Goal: Download file/media

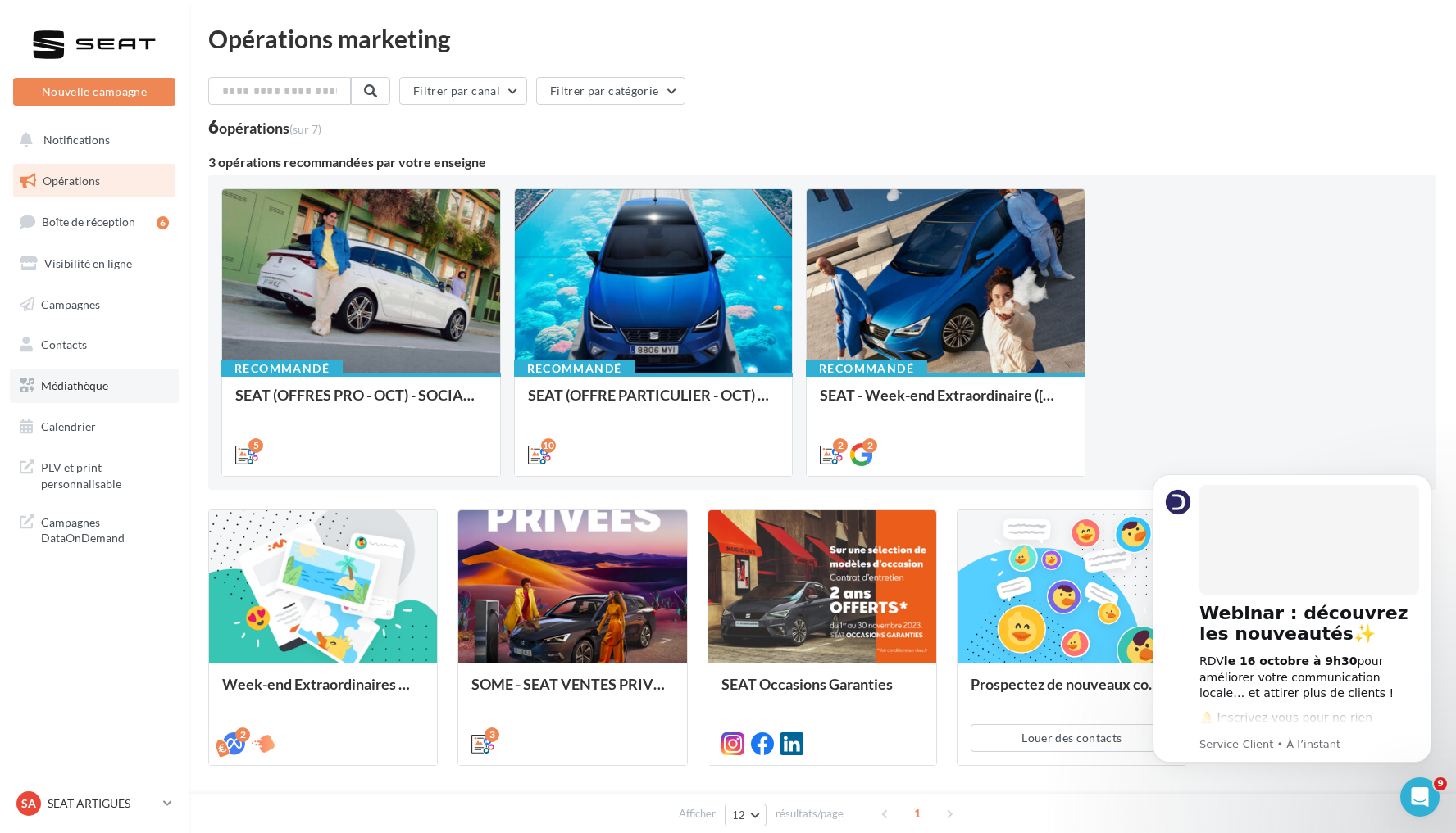
click at [123, 386] on link "Médiathèque" at bounding box center [95, 385] width 169 height 35
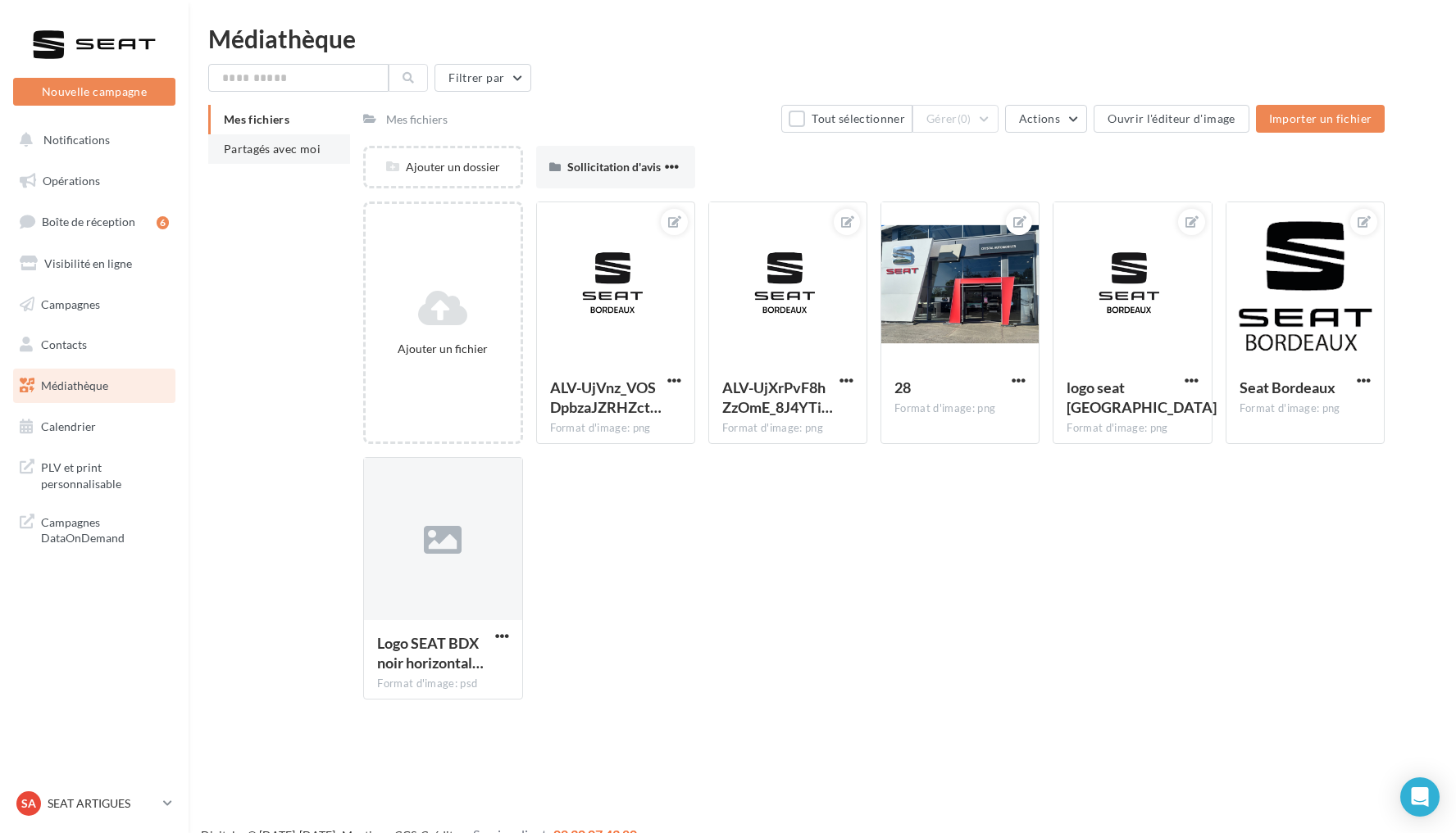
click at [277, 155] on span "Partagés avec moi" at bounding box center [272, 149] width 96 height 14
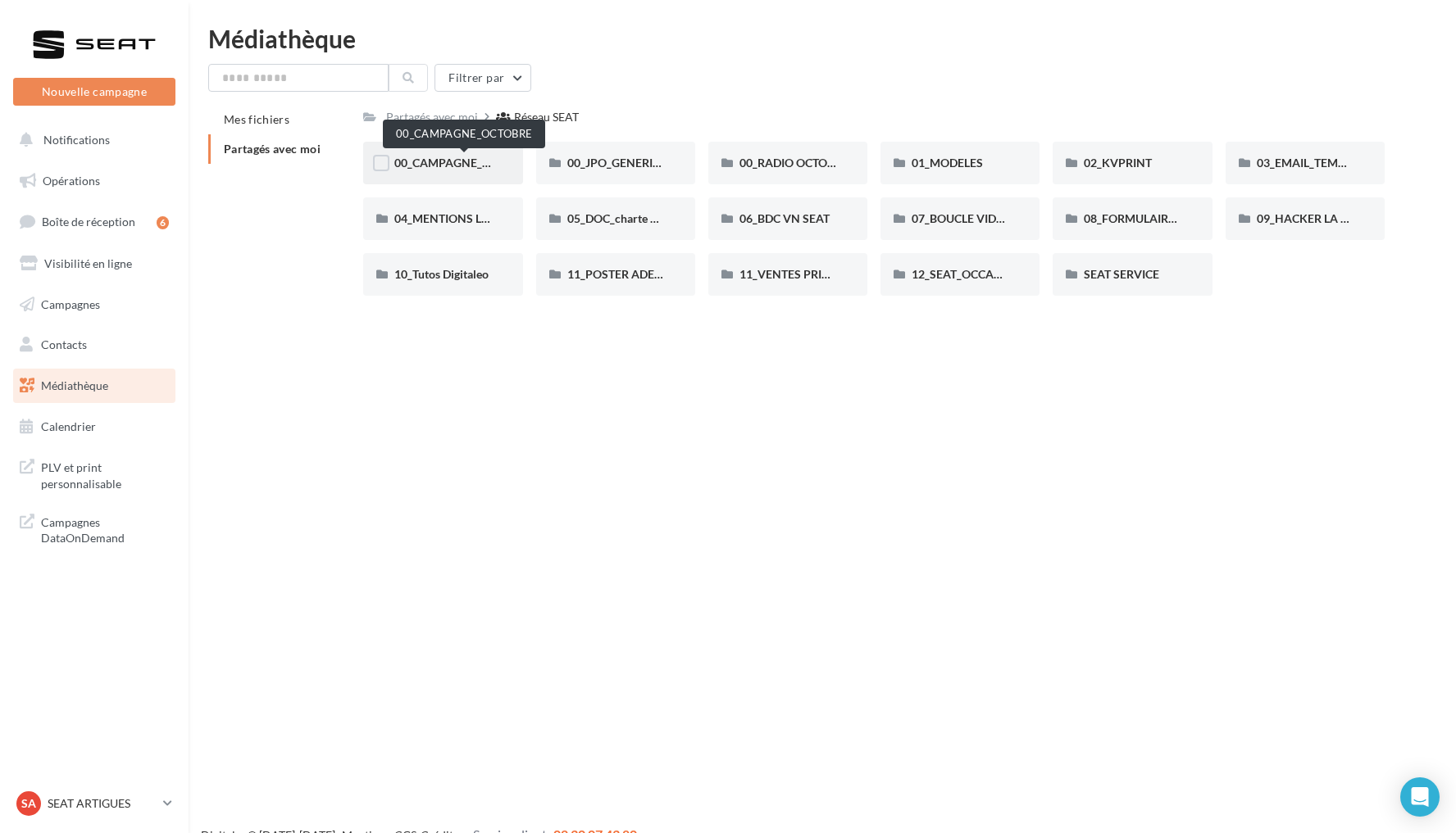
click at [474, 166] on span "00_CAMPAGNE_OCTOBRE" at bounding box center [465, 162] width 140 height 14
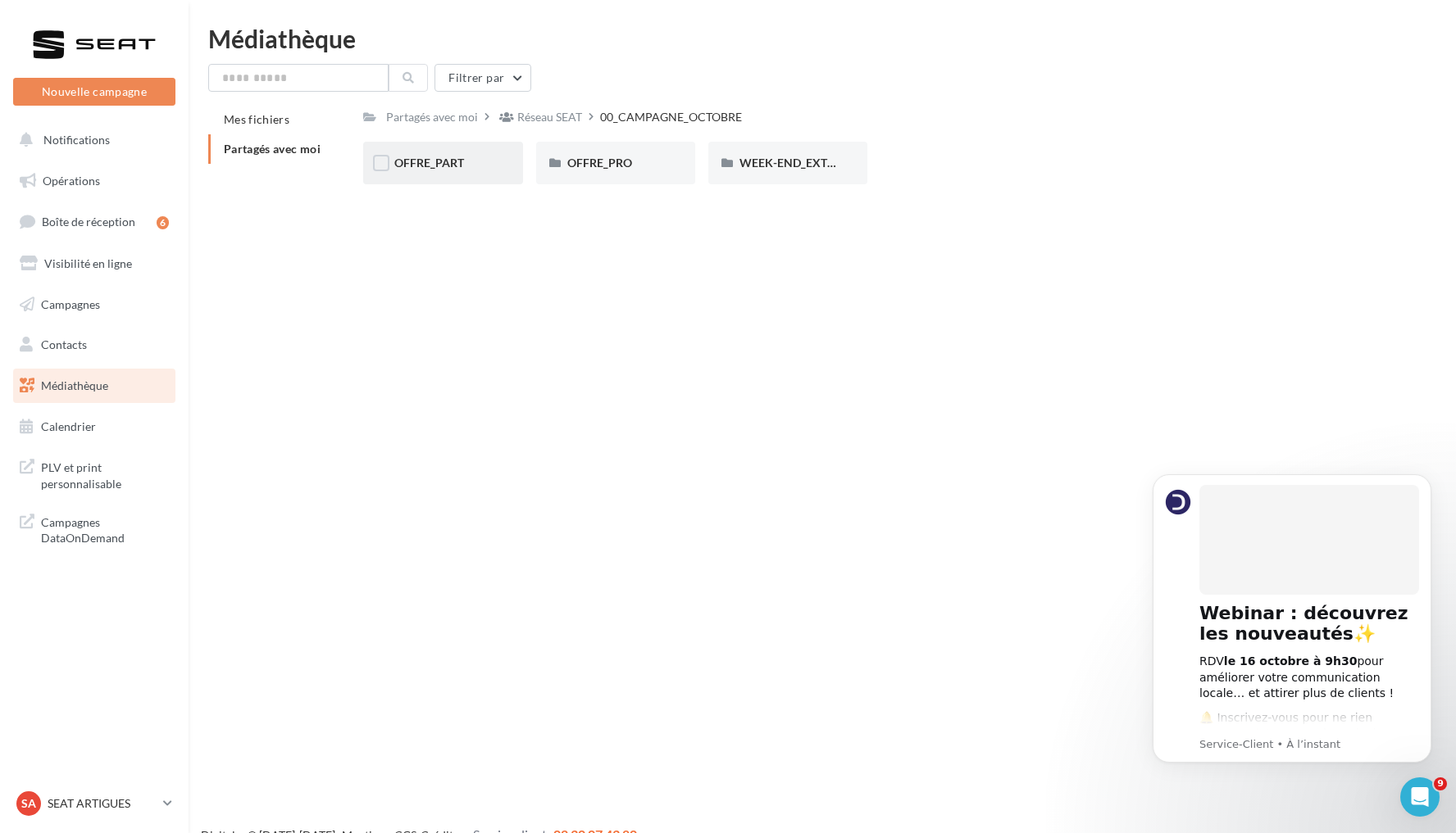
click at [461, 150] on div "OFFRE_PART" at bounding box center [443, 163] width 159 height 42
click at [469, 169] on div "ARONA" at bounding box center [443, 162] width 96 height 16
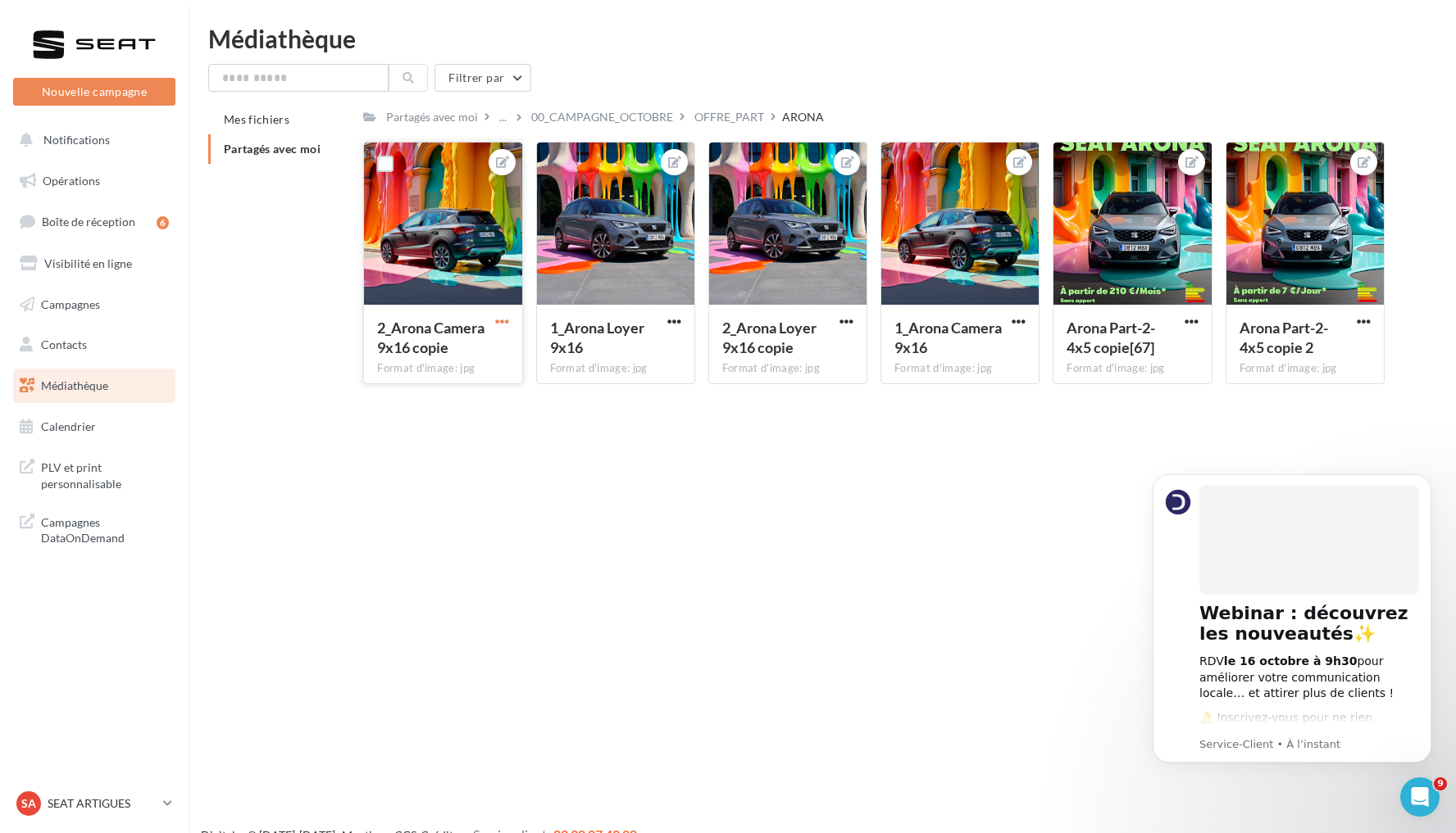
click at [506, 323] on span "button" at bounding box center [502, 321] width 14 height 14
click at [465, 394] on button "Télécharger" at bounding box center [426, 396] width 173 height 42
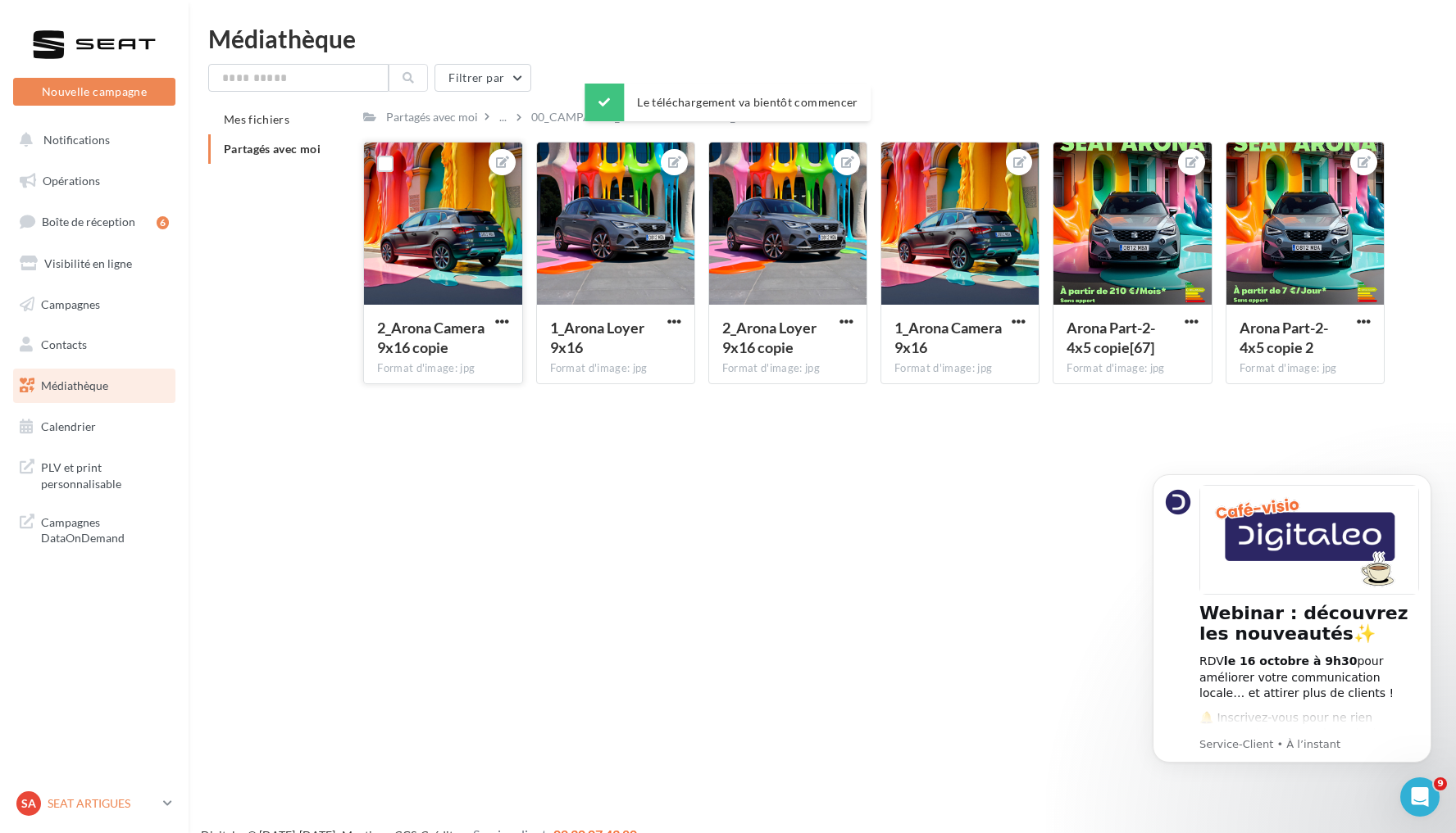
click at [102, 797] on p "SEAT ARTIGUES" at bounding box center [101, 803] width 109 height 16
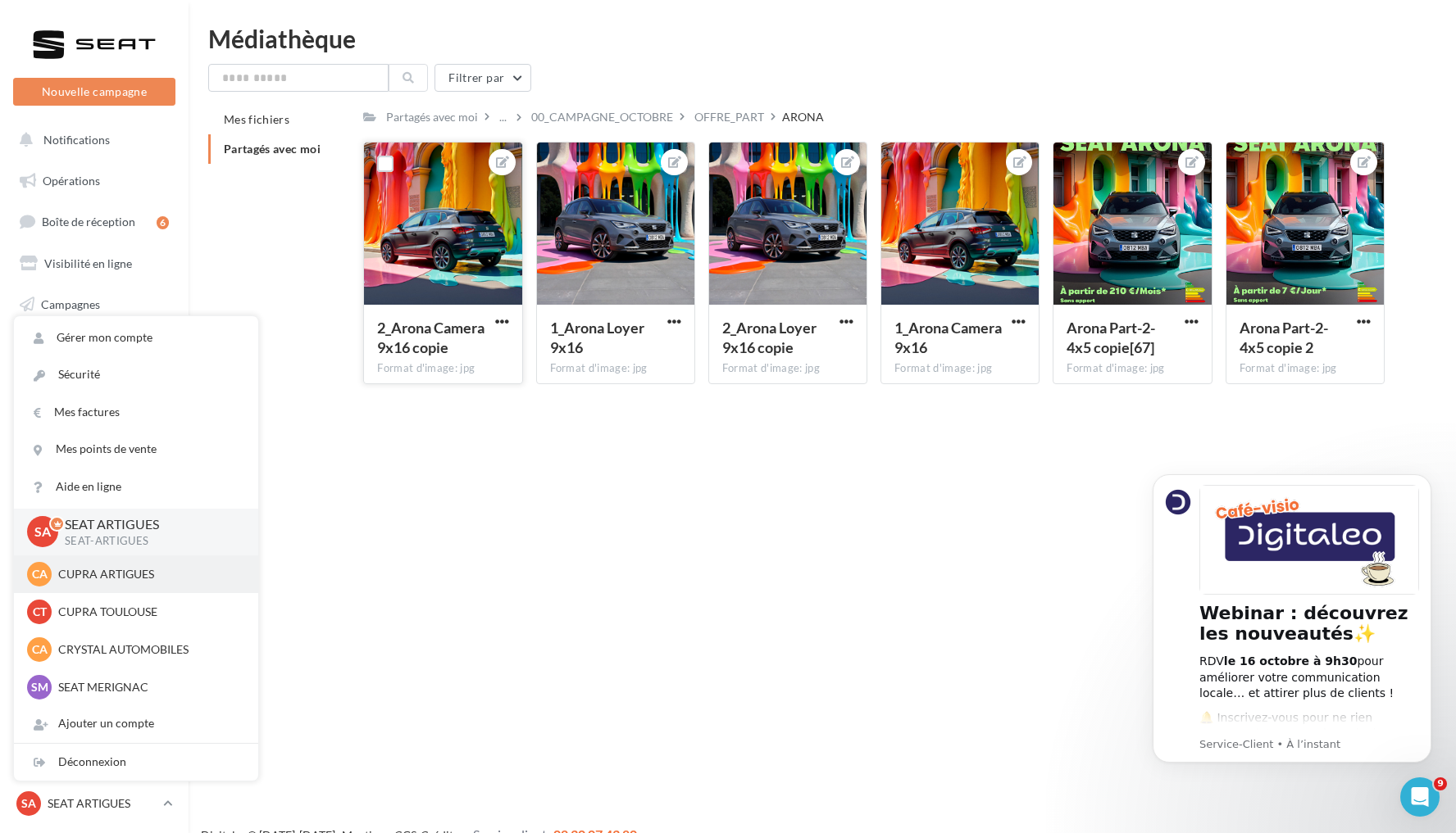
click at [125, 582] on div "CA CUPRA ARTIGUES cupra_bordeaux" at bounding box center [136, 574] width 218 height 24
